Goal: Check status

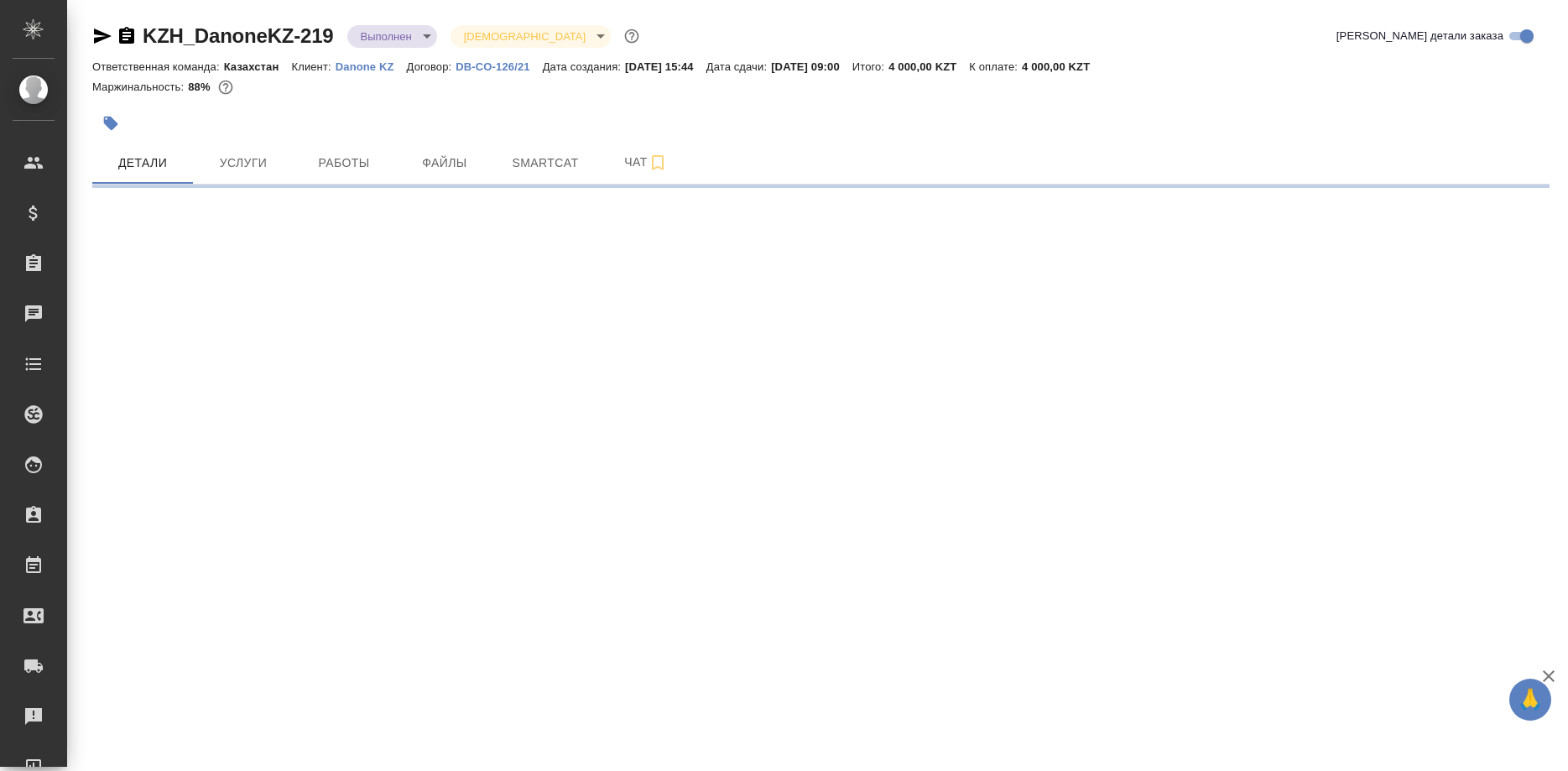
select select "RU"
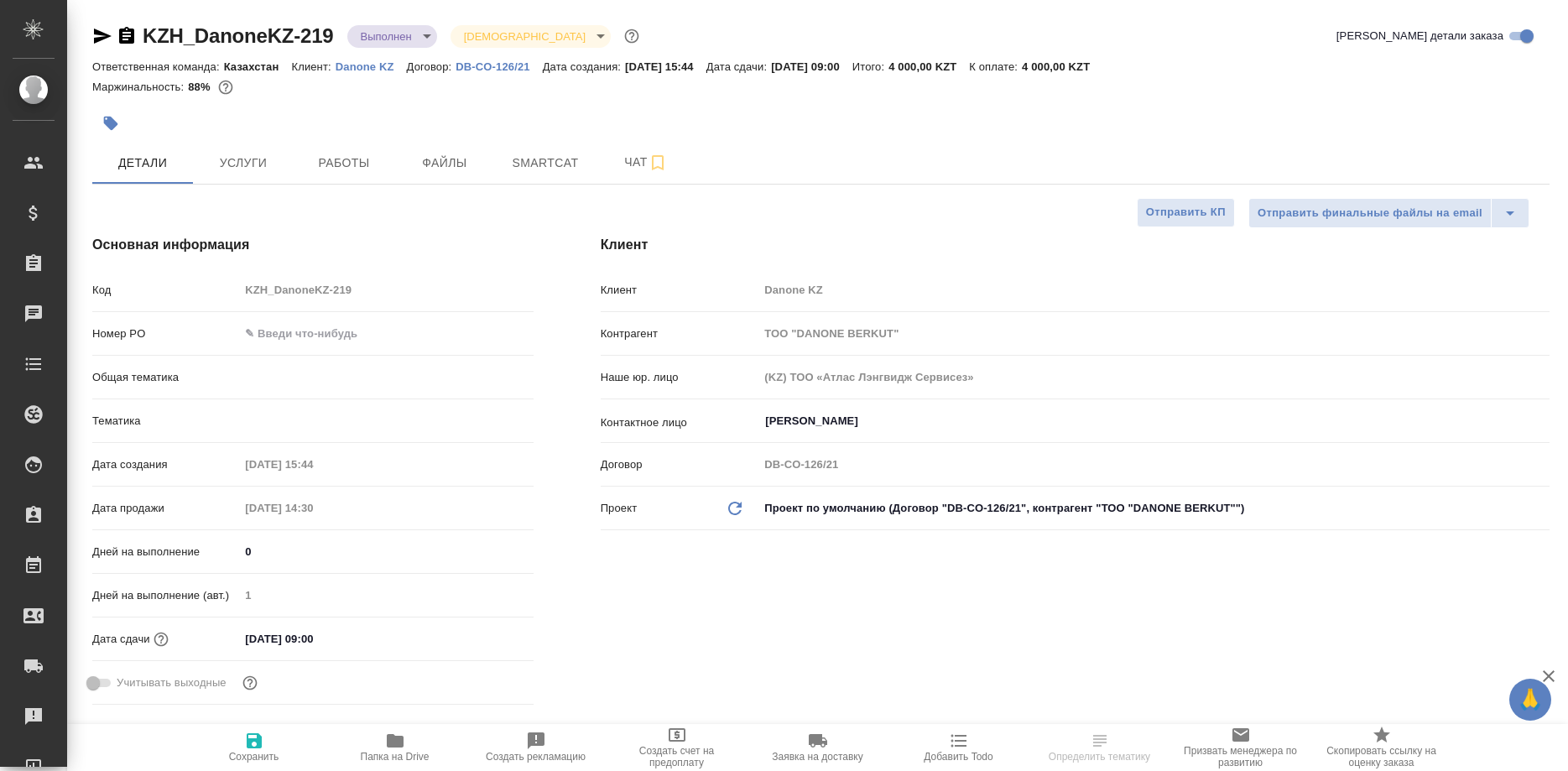
type input "Юридический"
type textarea "x"
type input "[PERSON_NAME]"
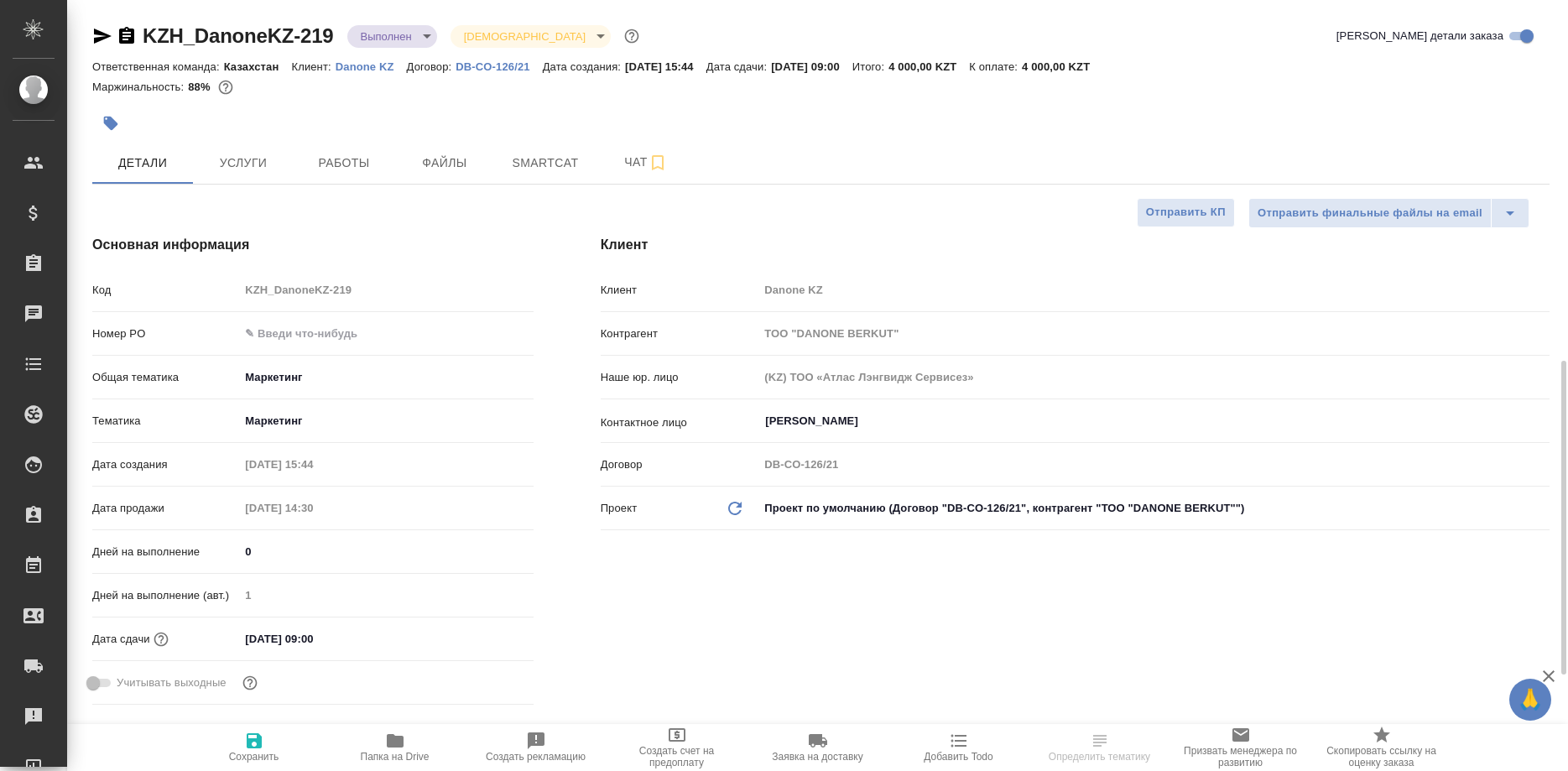
type input "[PERSON_NAME]"
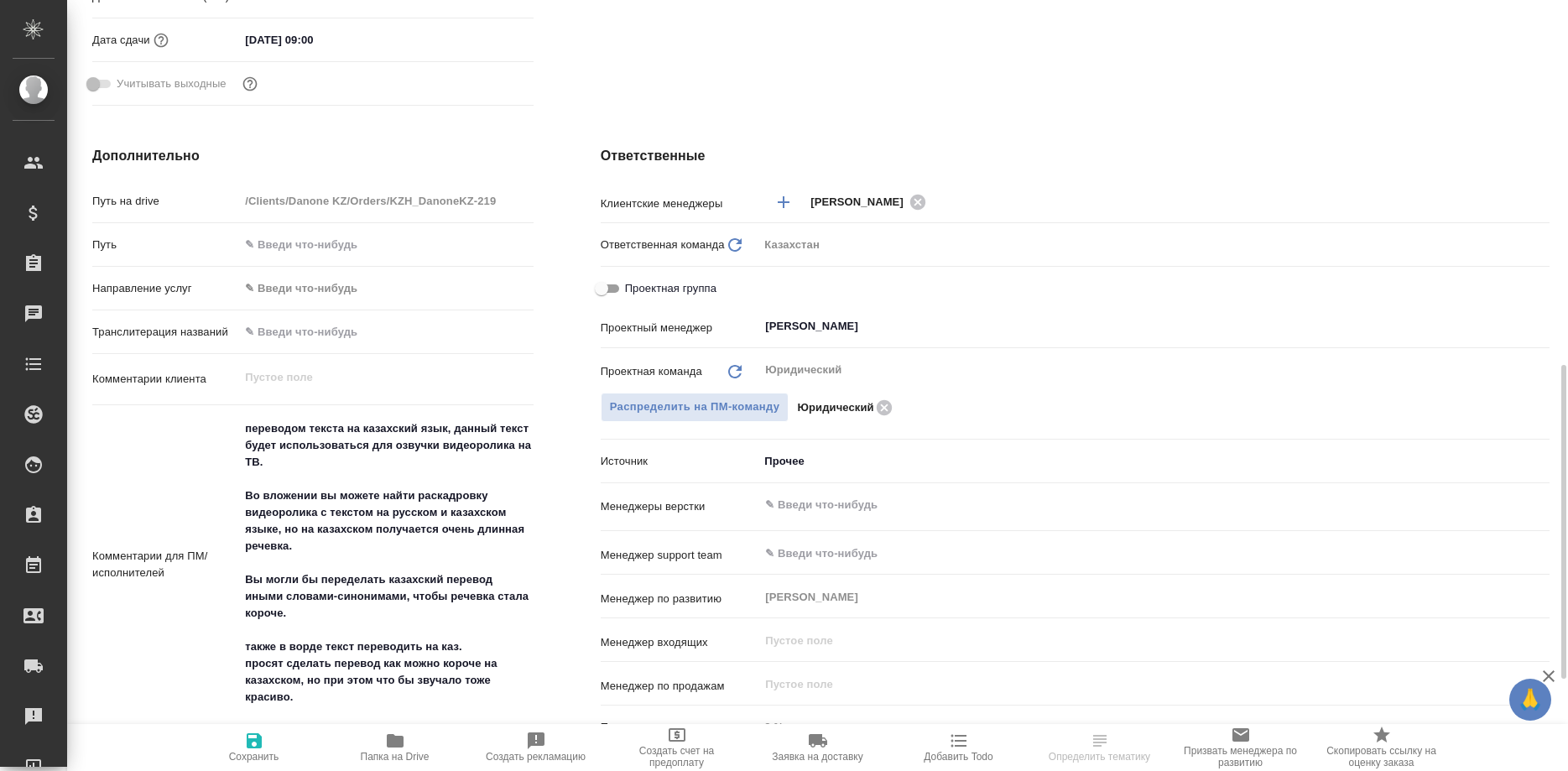
scroll to position [685, 0]
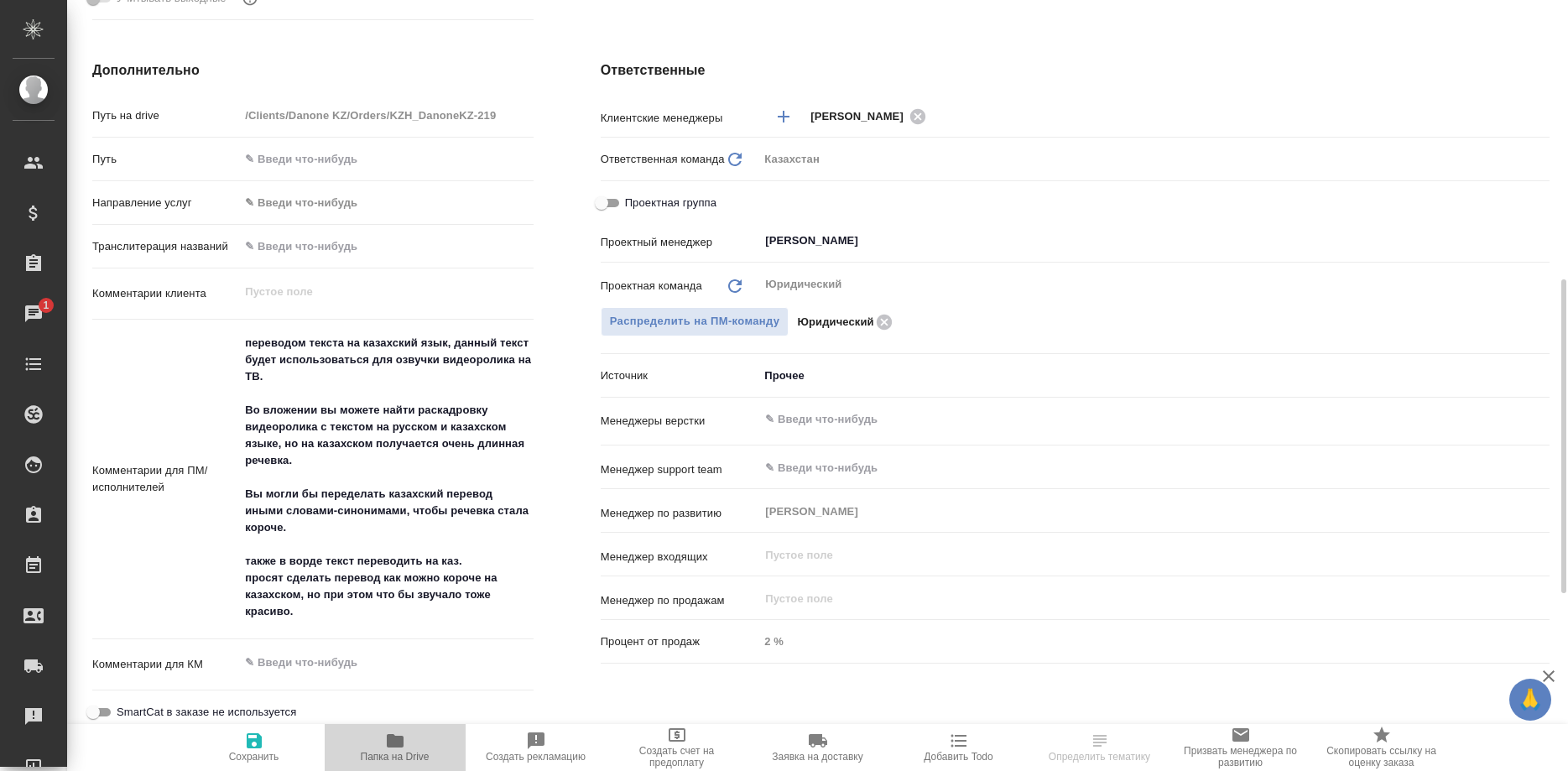
click at [390, 741] on icon "button" at bounding box center [395, 741] width 16 height 14
type textarea "x"
select select "RU"
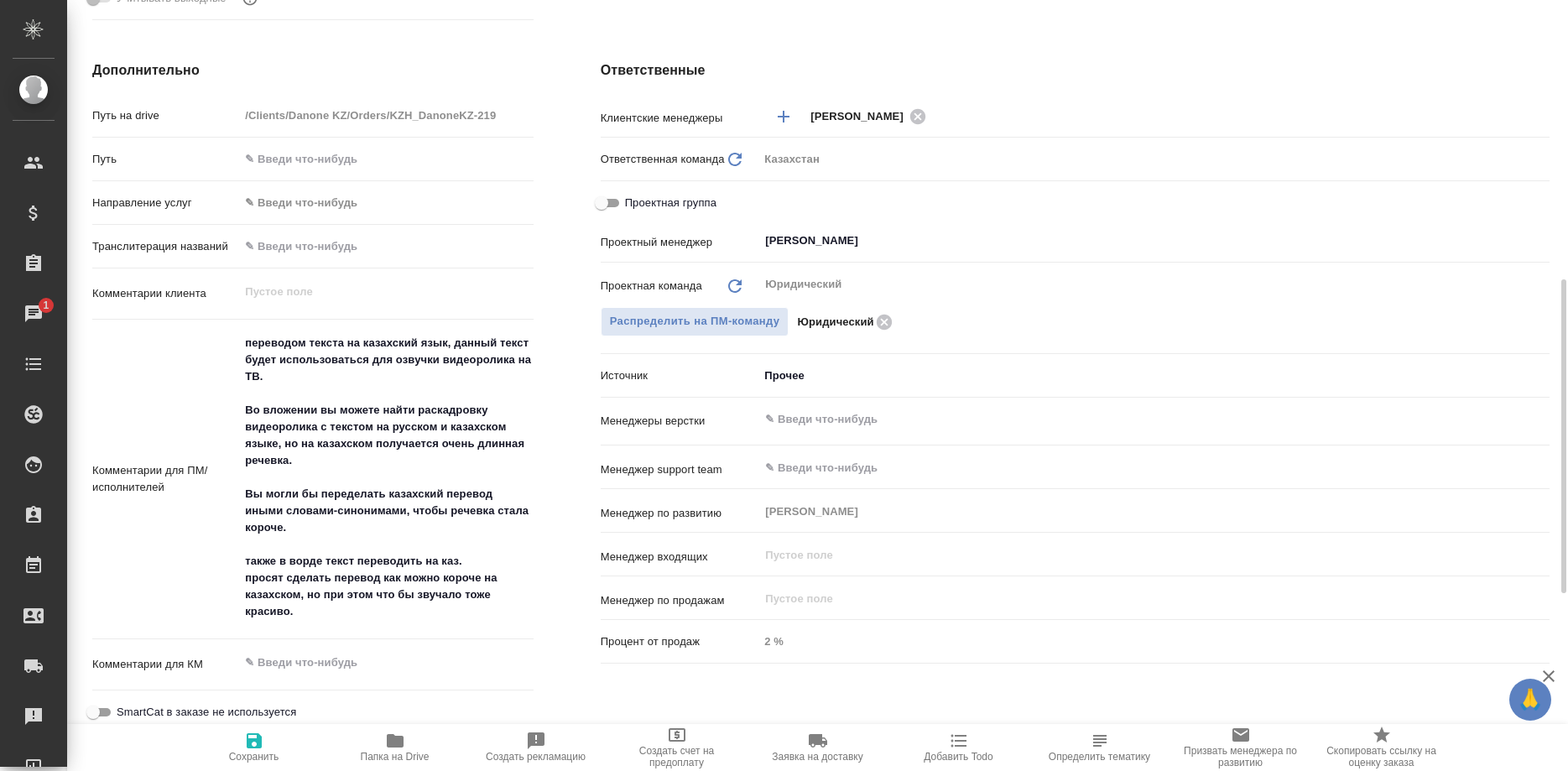
type textarea "x"
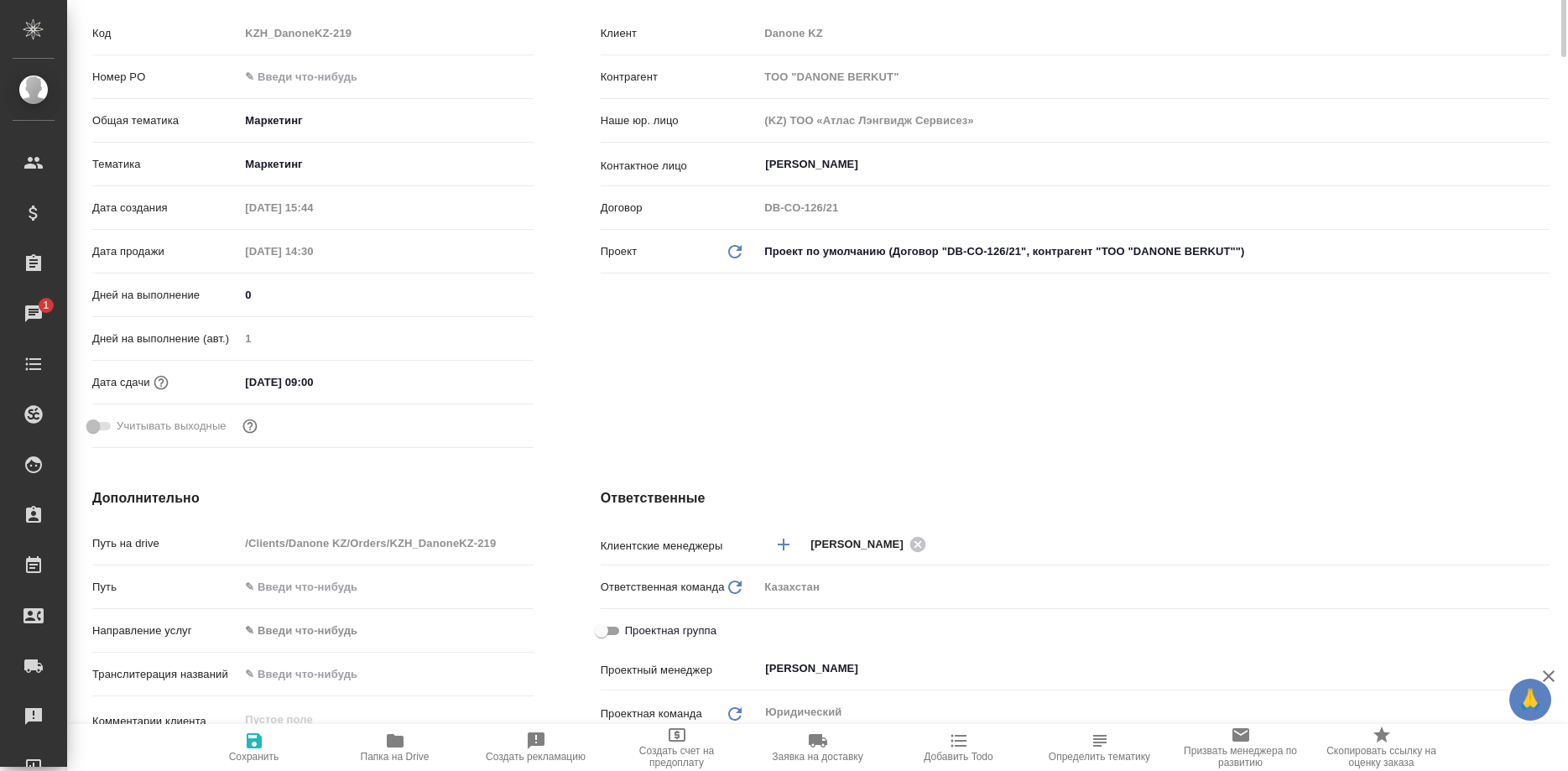
scroll to position [0, 0]
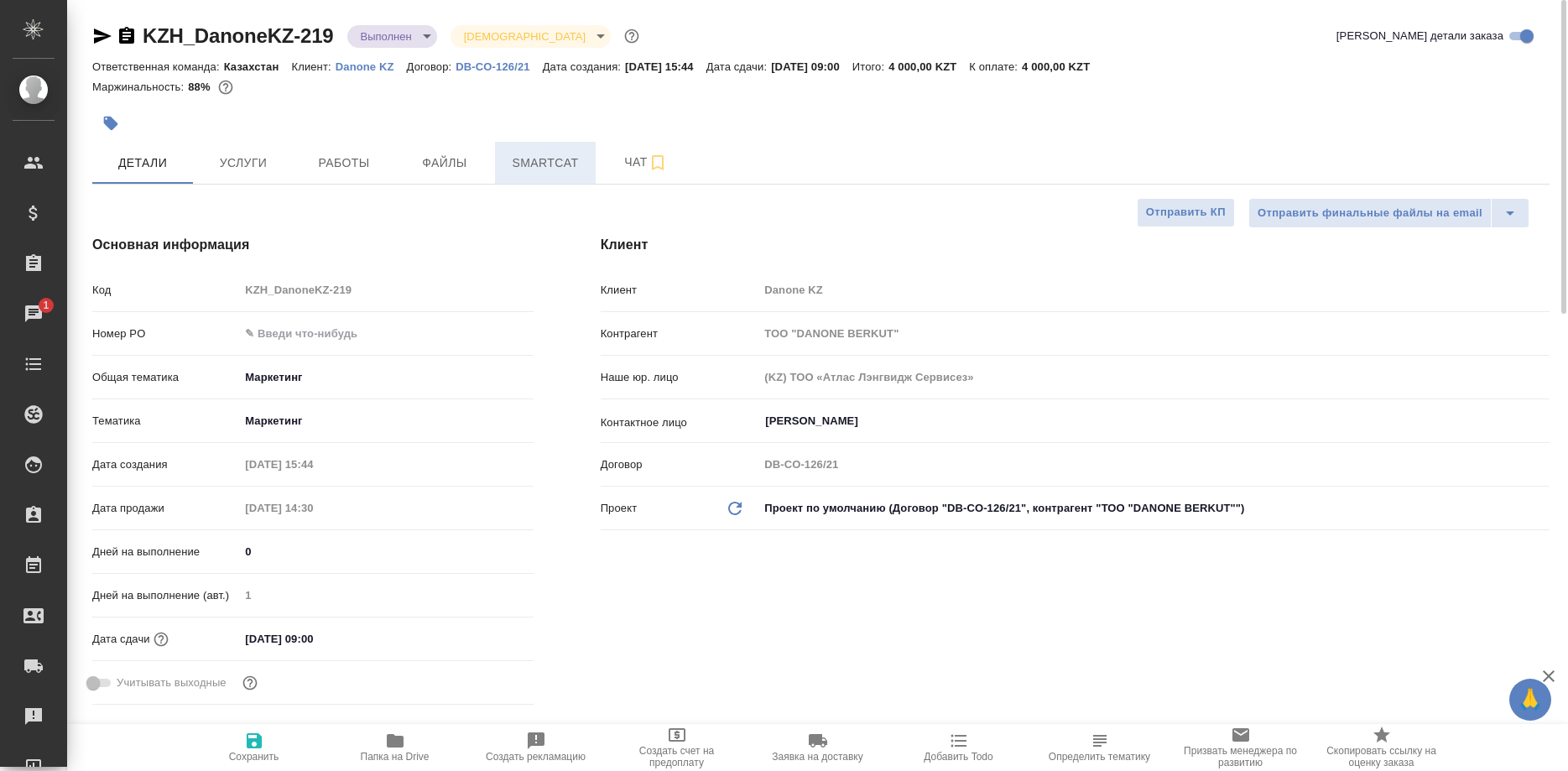
click at [553, 162] on span "Smartcat" at bounding box center [546, 163] width 81 height 21
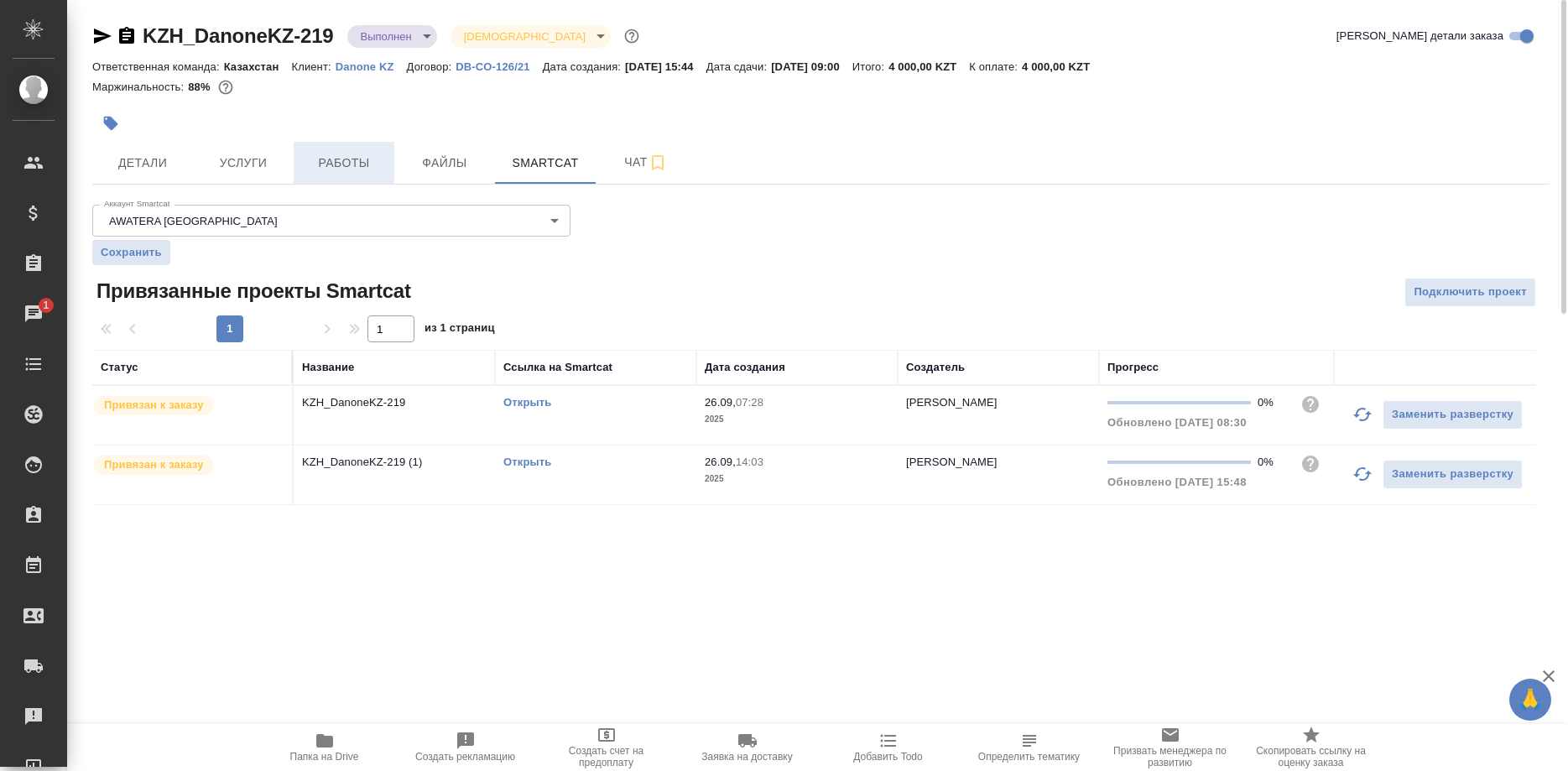
click at [351, 163] on span "Работы" at bounding box center [344, 163] width 81 height 21
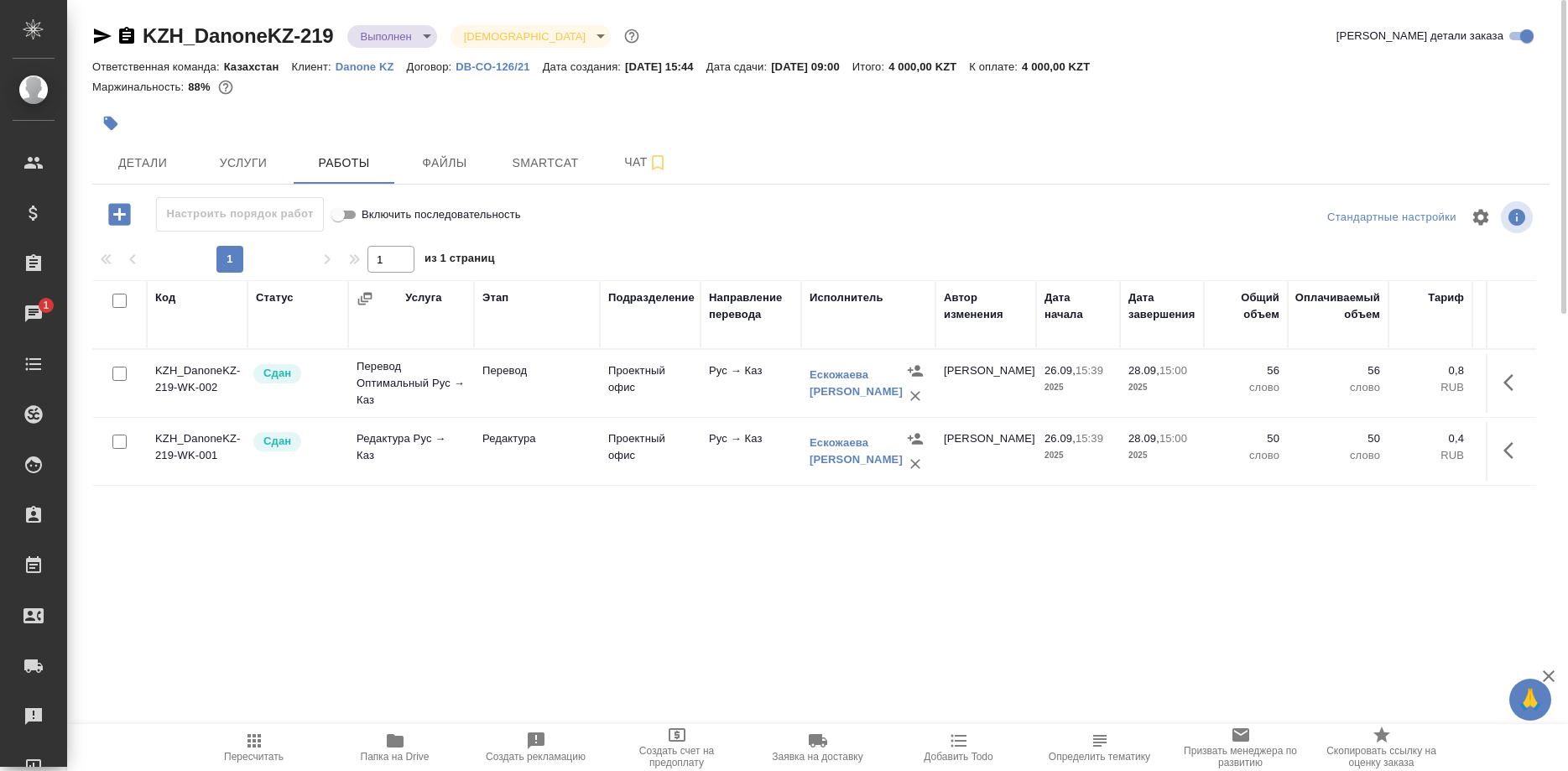
click at [259, 758] on span "Пересчитать" at bounding box center [254, 756] width 59 height 12
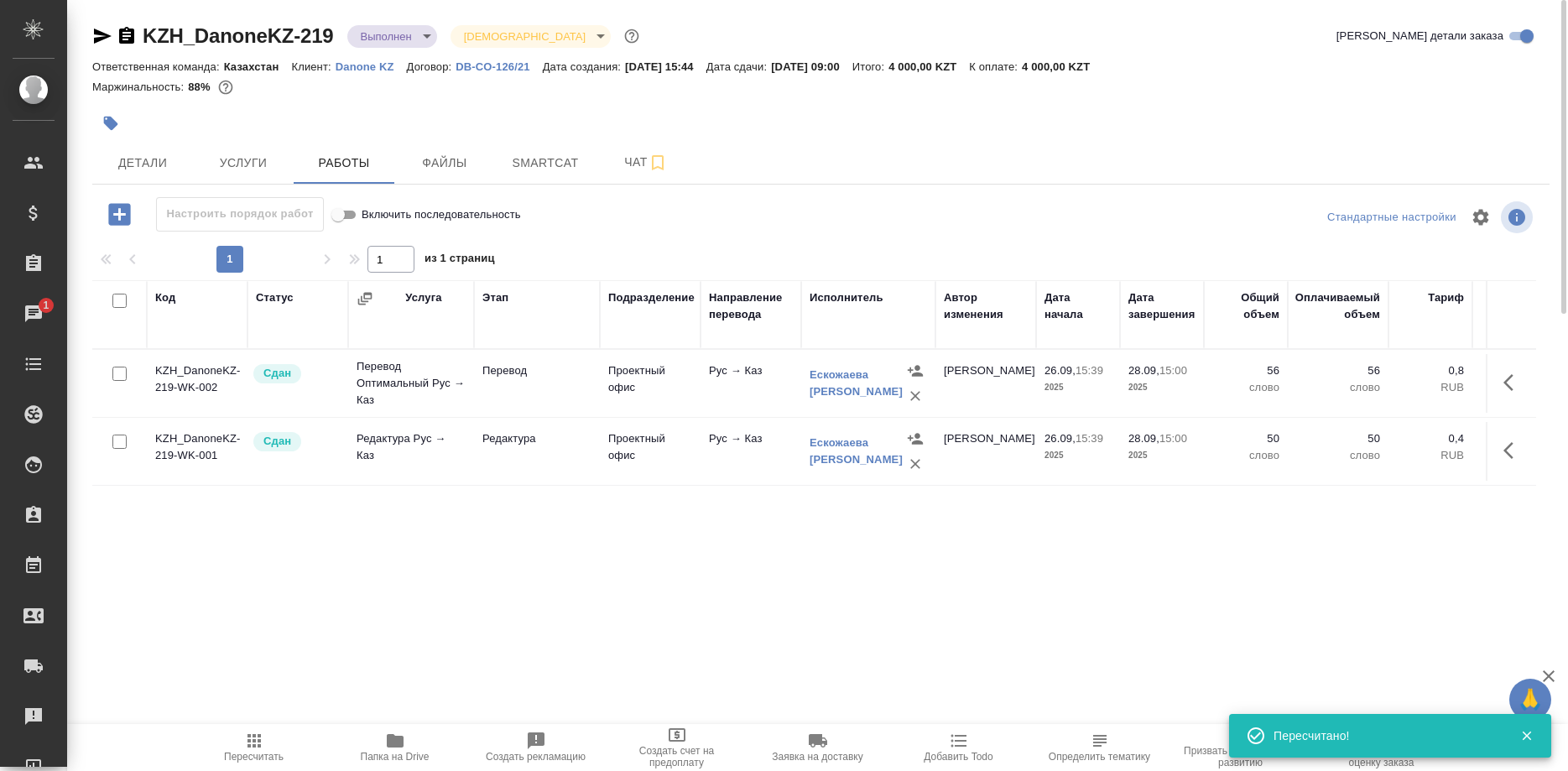
click at [1421, 571] on div "Код Статус Услуга Этап Подразделение Направление перевода Исполнитель Автор изм…" at bounding box center [814, 469] width 1444 height 377
